Goal: Task Accomplishment & Management: Manage account settings

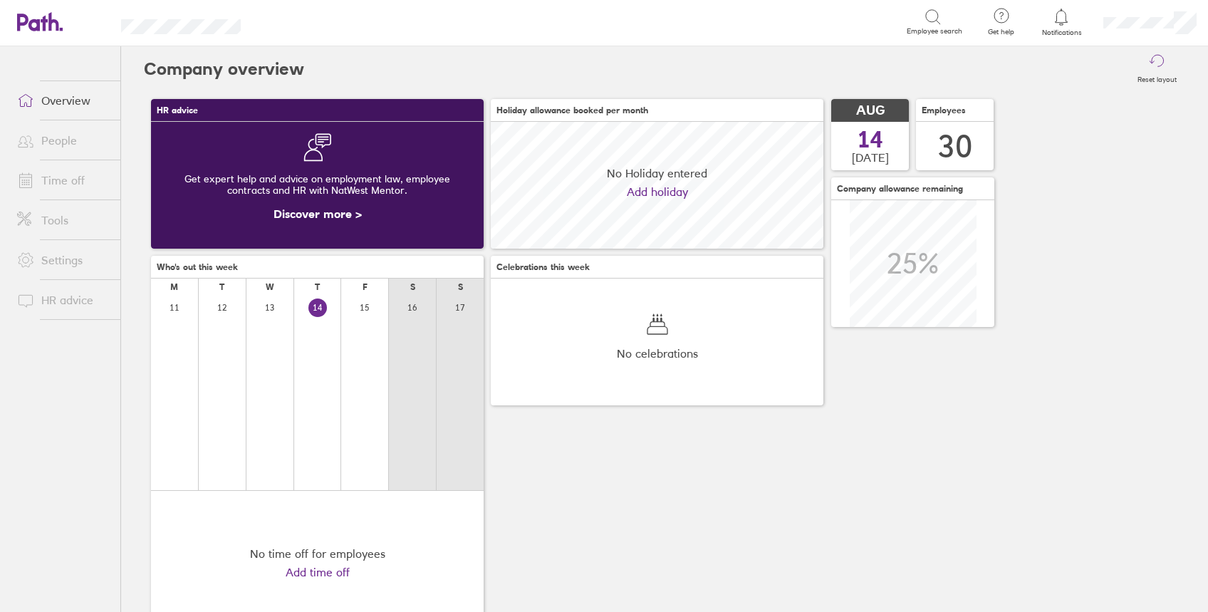
scroll to position [127, 333]
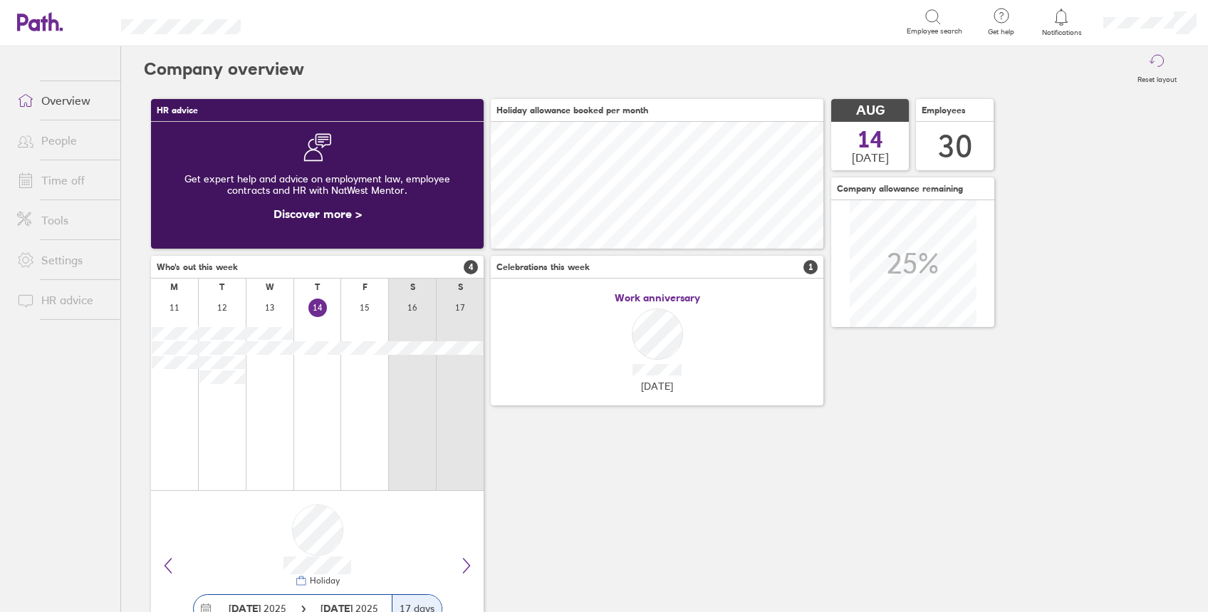
click at [73, 173] on link "Time off" at bounding box center [63, 180] width 115 height 28
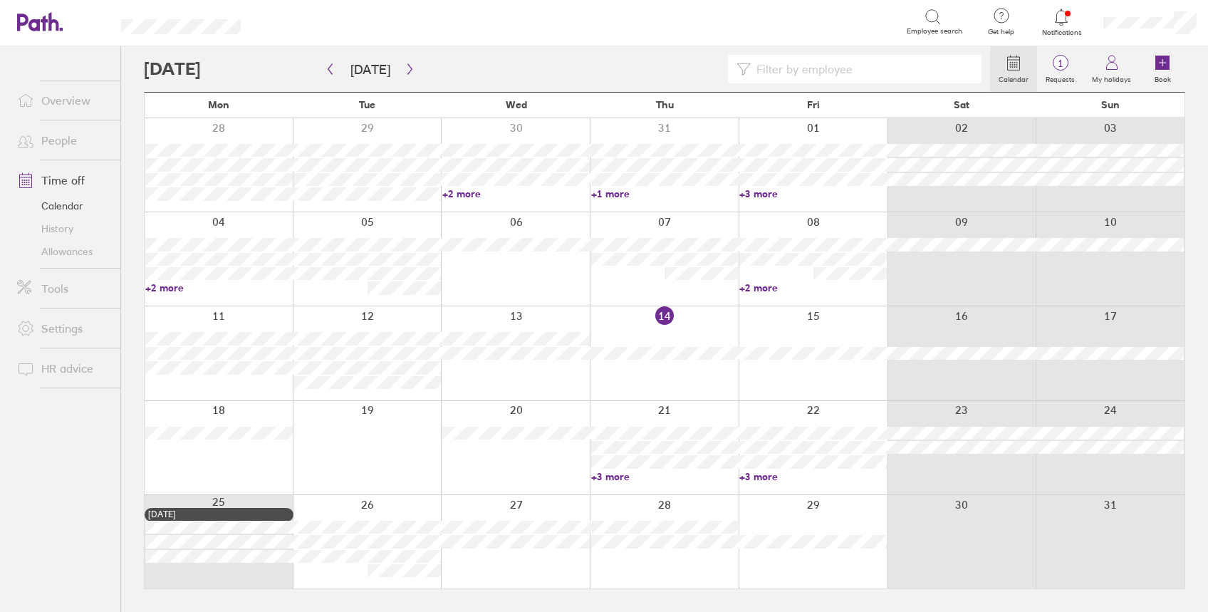
click at [774, 288] on link "+2 more" at bounding box center [812, 287] width 147 height 13
